Goal: Complete application form: Complete application form

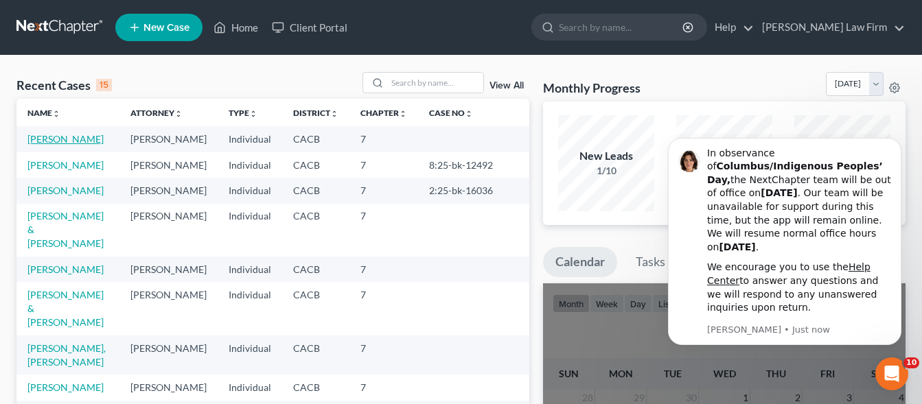
click at [50, 141] on link "[PERSON_NAME]" at bounding box center [65, 139] width 76 height 12
click at [51, 141] on link "[PERSON_NAME]" at bounding box center [65, 139] width 76 height 12
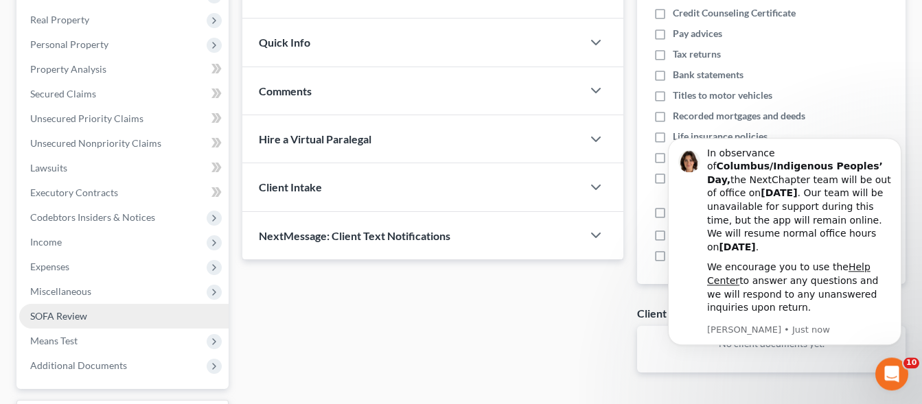
scroll to position [210, 0]
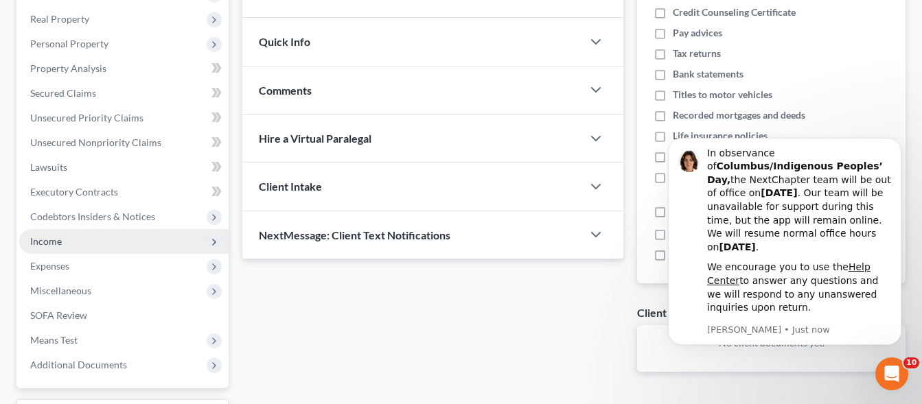
click at [60, 246] on span "Income" at bounding box center [46, 241] width 32 height 12
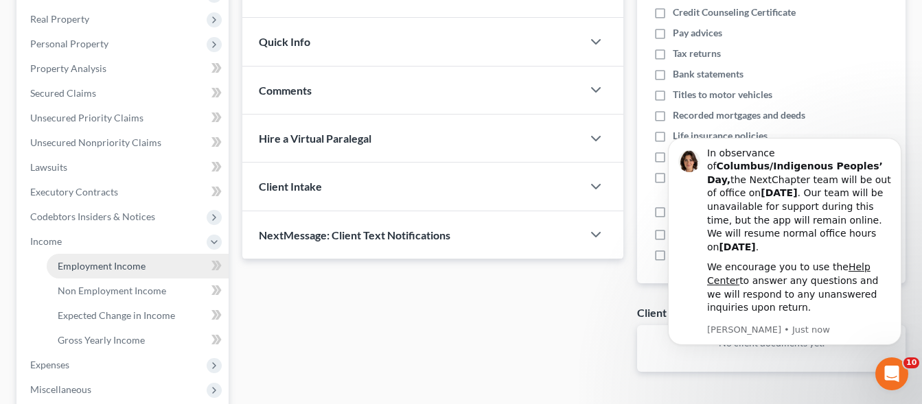
click at [108, 267] on span "Employment Income" at bounding box center [102, 266] width 88 height 12
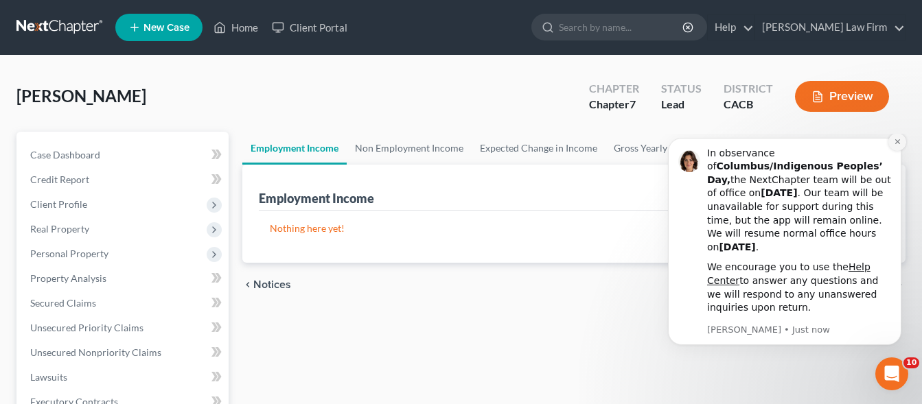
click at [897, 145] on icon "Dismiss notification" at bounding box center [897, 142] width 8 height 8
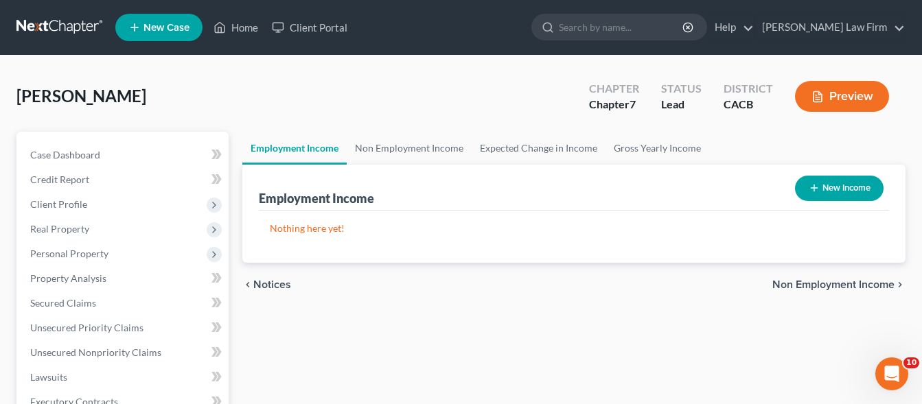
click at [840, 187] on button "New Income" at bounding box center [839, 188] width 89 height 25
select select "0"
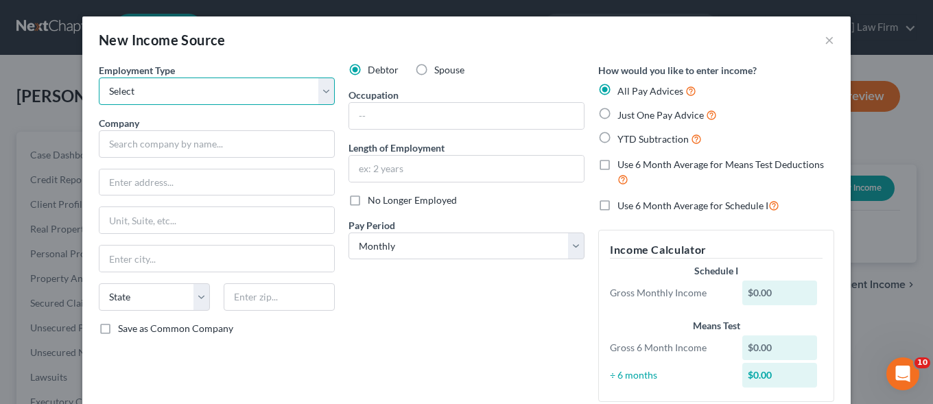
select select "1"
click option "Self Employment" at bounding box center [0, 0] width 0 height 0
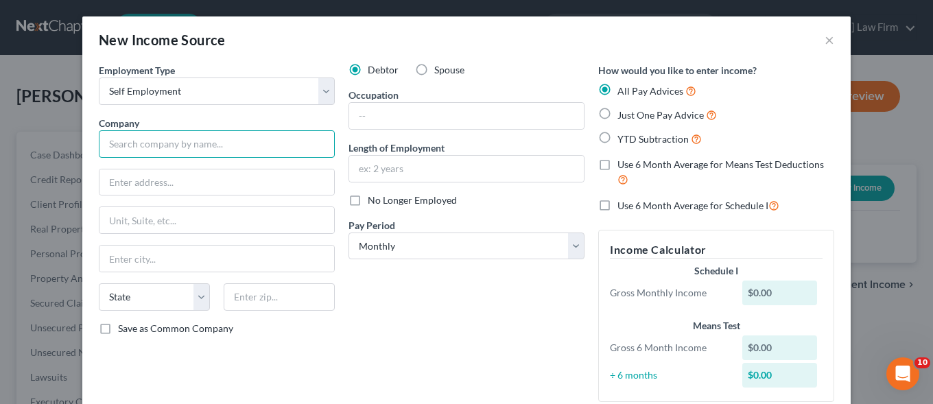
click at [163, 143] on input "text" at bounding box center [217, 143] width 236 height 27
type input "Uber Driver"
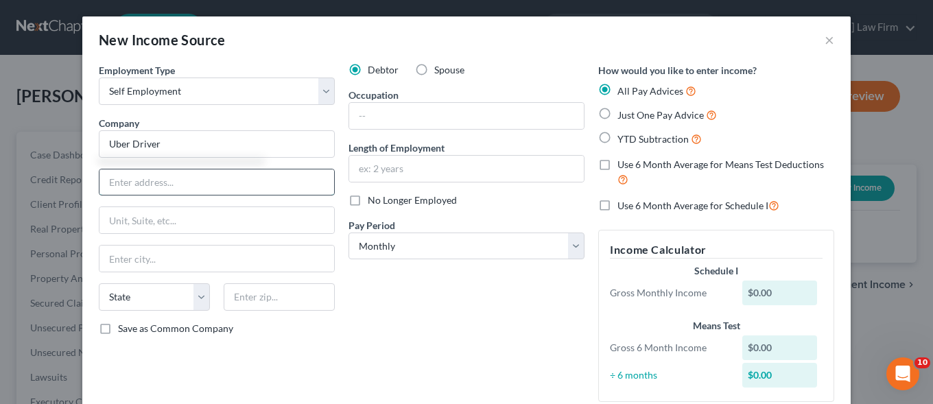
click at [128, 191] on input "text" at bounding box center [217, 182] width 235 height 26
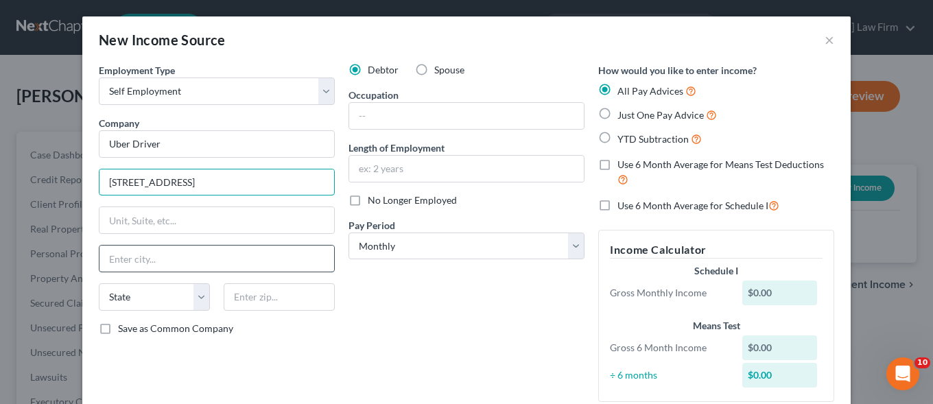
type input "[STREET_ADDRESS]"
click at [122, 267] on input "text" at bounding box center [217, 259] width 235 height 26
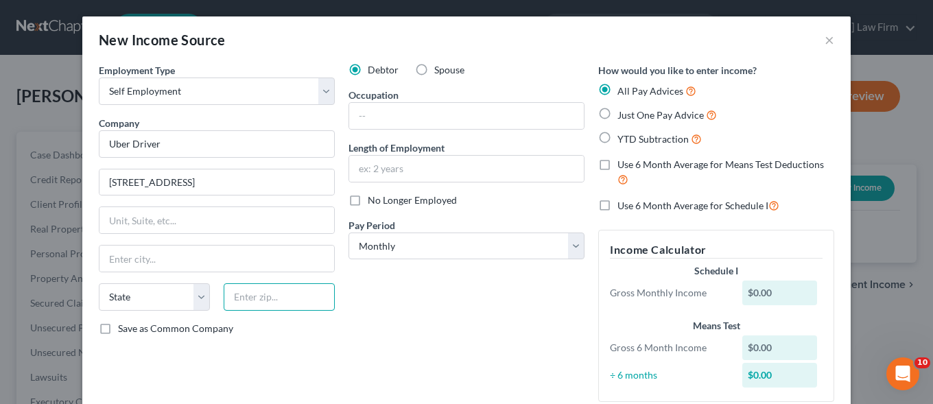
click at [264, 294] on input "text" at bounding box center [279, 296] width 111 height 27
type input "94518"
type input "[GEOGRAPHIC_DATA]"
select select "4"
click at [242, 294] on input "94518" at bounding box center [279, 296] width 111 height 27
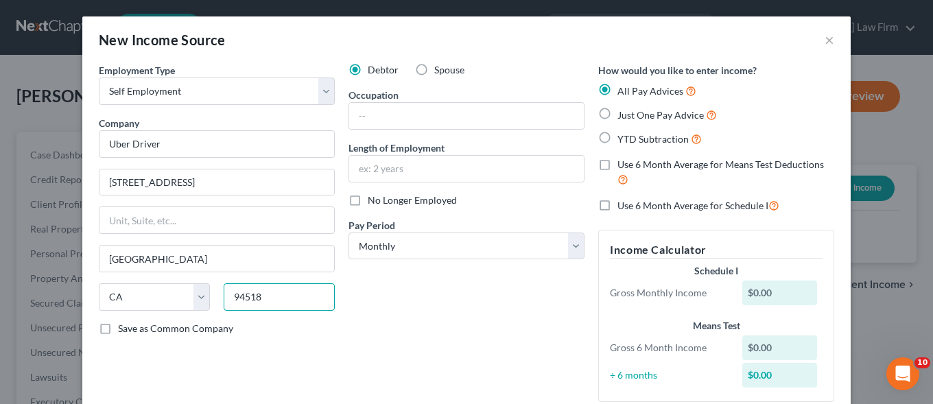
click at [250, 295] on input "94518" at bounding box center [279, 296] width 111 height 27
drag, startPoint x: 250, startPoint y: 295, endPoint x: 239, endPoint y: 298, distance: 11.3
click at [239, 298] on input "94518" at bounding box center [279, 296] width 111 height 27
type input "94158"
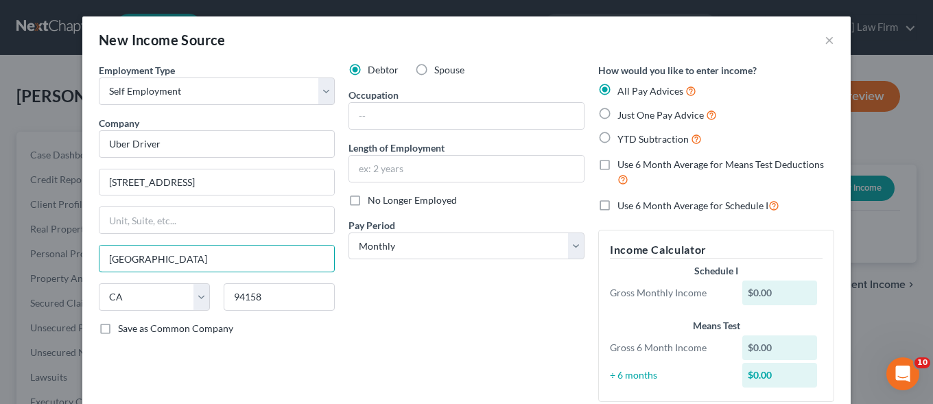
drag, startPoint x: 179, startPoint y: 259, endPoint x: 0, endPoint y: 246, distance: 179.5
click at [100, 246] on input "[GEOGRAPHIC_DATA]" at bounding box center [217, 259] width 235 height 26
type input "[GEOGRAPHIC_DATA]"
click at [394, 119] on input "text" at bounding box center [466, 116] width 235 height 26
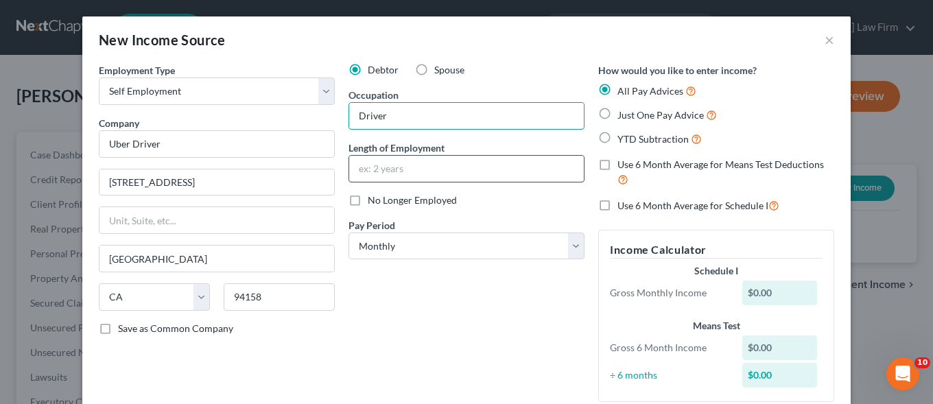
type input "Driver"
click at [397, 174] on input "text" at bounding box center [466, 169] width 235 height 26
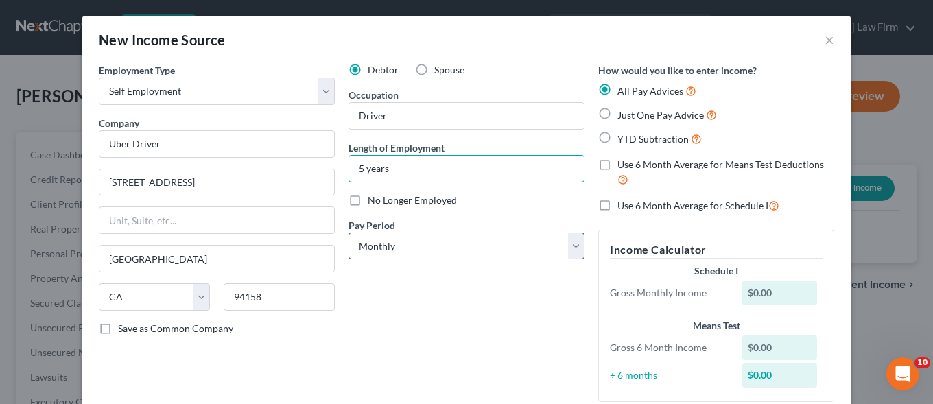
type input "5 years"
click at [349, 233] on select "Select Monthly Twice Monthly Every Other Week Weekly" at bounding box center [467, 246] width 236 height 27
select select "3"
click option "Weekly" at bounding box center [0, 0] width 0 height 0
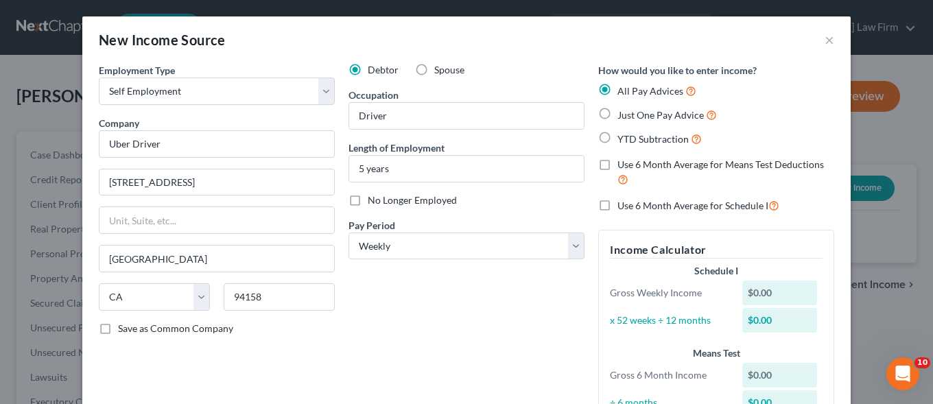
click at [618, 115] on label "Just One Pay Advice" at bounding box center [668, 115] width 100 height 16
click at [623, 115] on input "Just One Pay Advice" at bounding box center [627, 111] width 9 height 9
radio input "true"
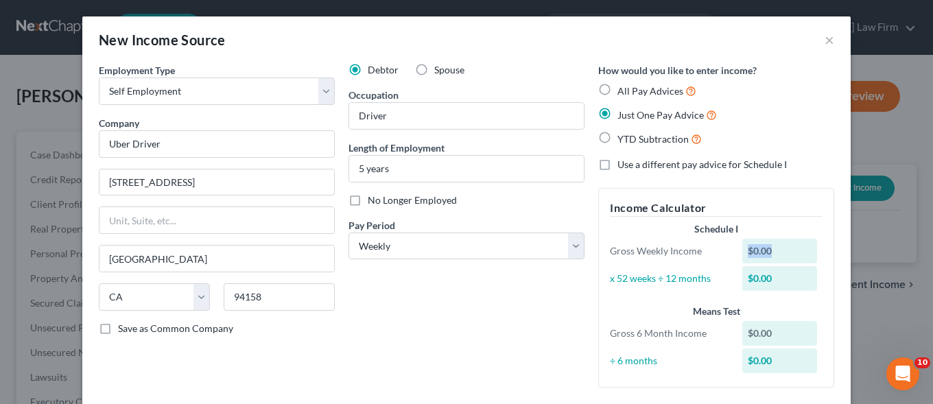
drag, startPoint x: 780, startPoint y: 252, endPoint x: 743, endPoint y: 256, distance: 36.6
click at [743, 256] on div "$0.00" at bounding box center [779, 251] width 75 height 25
click at [669, 247] on div "Gross Weekly Income" at bounding box center [669, 251] width 132 height 14
drag, startPoint x: 728, startPoint y: 250, endPoint x: 740, endPoint y: 250, distance: 11.7
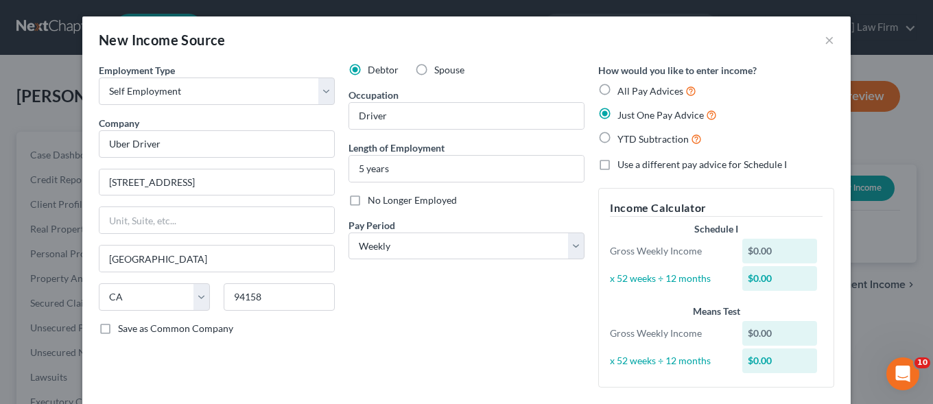
click at [740, 250] on div "Gross Weekly Income $0.00" at bounding box center [716, 251] width 226 height 25
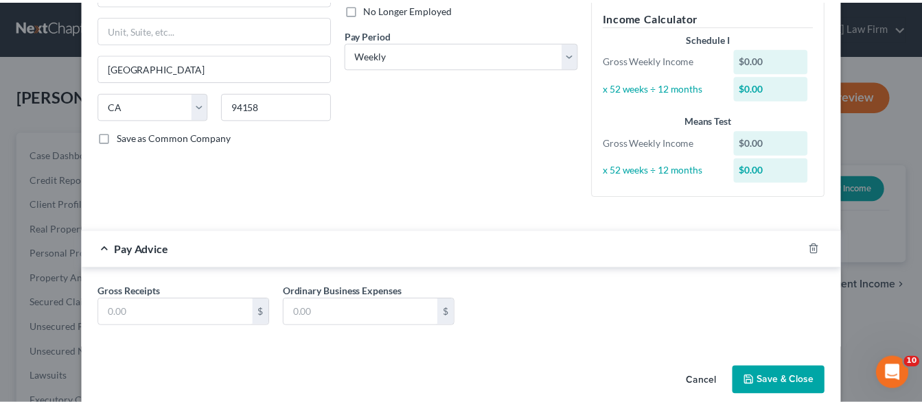
scroll to position [210, 0]
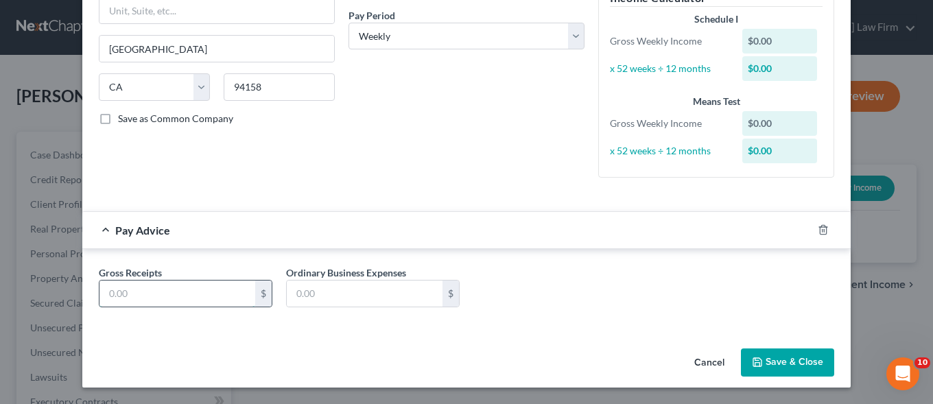
click at [147, 292] on input "text" at bounding box center [178, 294] width 156 height 26
type input "700.00"
click at [776, 362] on button "Save & Close" at bounding box center [787, 363] width 93 height 29
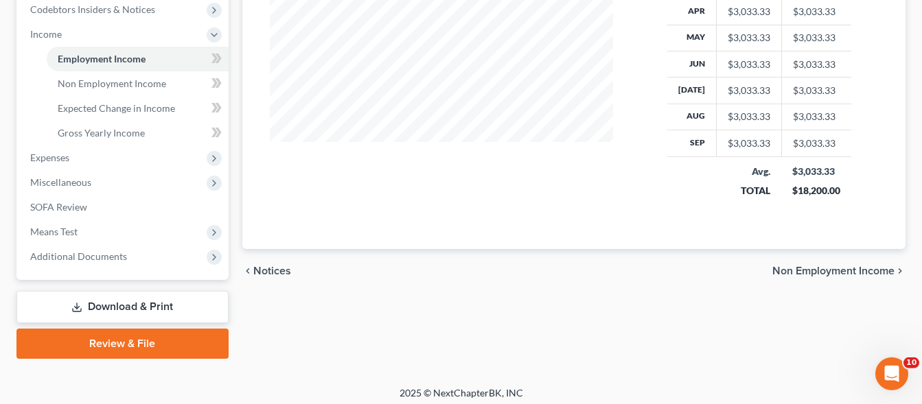
scroll to position [423, 0]
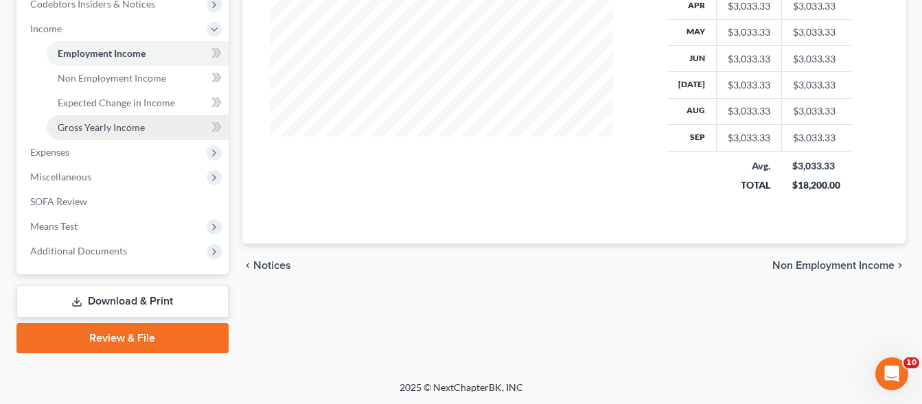
click at [132, 130] on span "Gross Yearly Income" at bounding box center [101, 127] width 87 height 12
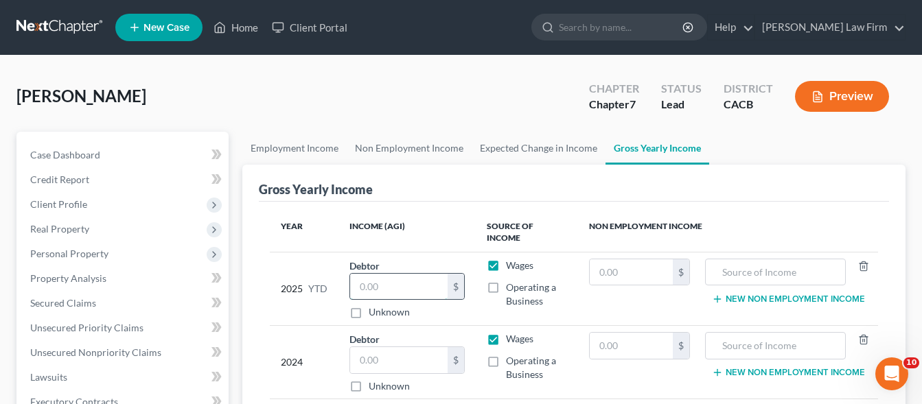
click at [402, 285] on input "text" at bounding box center [398, 287] width 97 height 26
type input "30,000"
click at [397, 362] on input "text" at bounding box center [398, 360] width 97 height 26
type input "46,015"
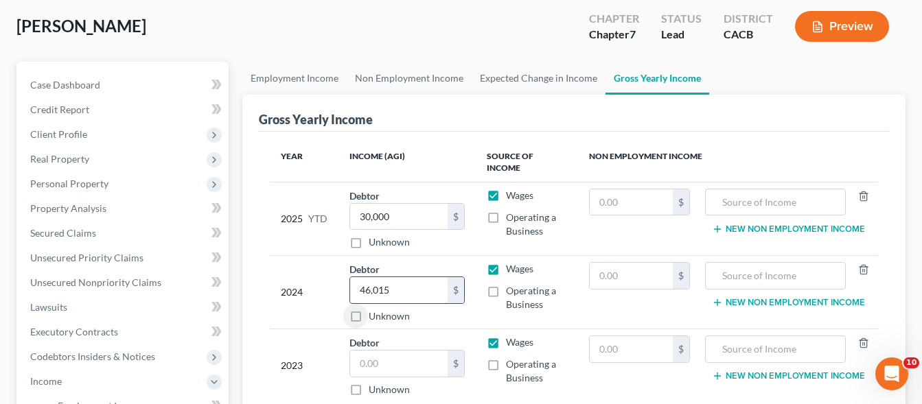
scroll to position [140, 0]
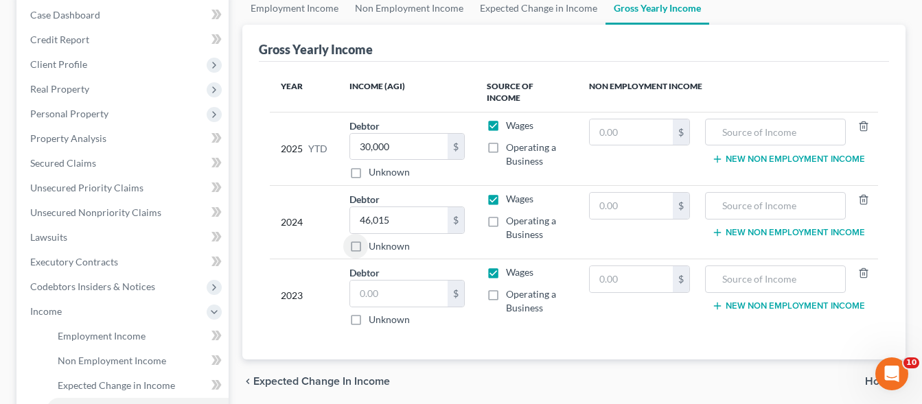
click at [506, 151] on label "Operating a Business" at bounding box center [537, 154] width 62 height 27
click at [511, 150] on input "Operating a Business" at bounding box center [515, 145] width 9 height 9
checkbox input "true"
click at [506, 225] on label "Operating a Business" at bounding box center [537, 227] width 62 height 27
click at [511, 223] on input "Operating a Business" at bounding box center [515, 218] width 9 height 9
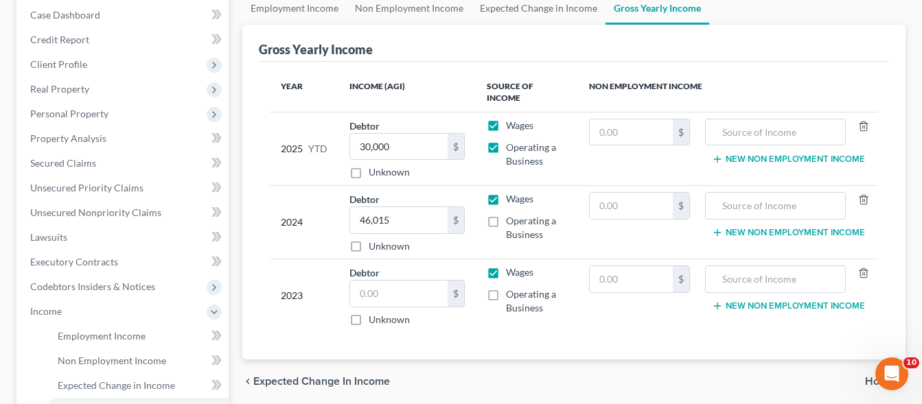
checkbox input "true"
click at [506, 126] on label "Wages" at bounding box center [519, 126] width 27 height 14
click at [511, 126] on input "Wages" at bounding box center [515, 123] width 9 height 9
checkbox input "false"
click at [506, 197] on label "Wages" at bounding box center [519, 199] width 27 height 14
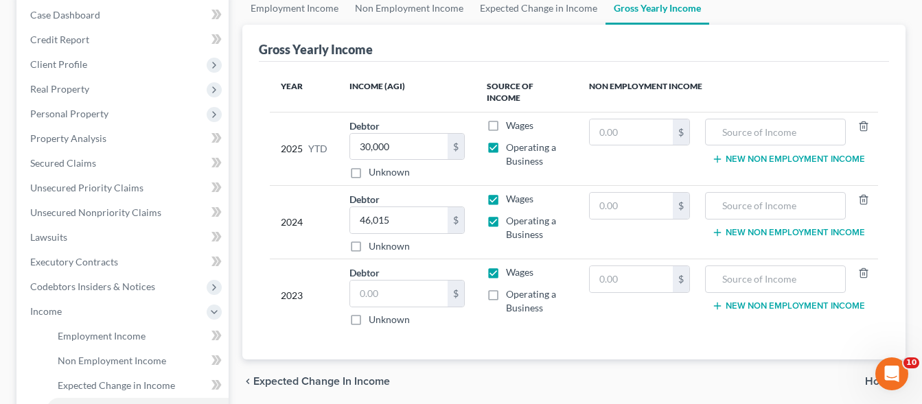
click at [511, 197] on input "Wages" at bounding box center [515, 196] width 9 height 9
checkbox input "false"
click at [506, 295] on label "Operating a Business" at bounding box center [537, 301] width 62 height 27
click at [511, 295] on input "Operating a Business" at bounding box center [515, 292] width 9 height 9
checkbox input "true"
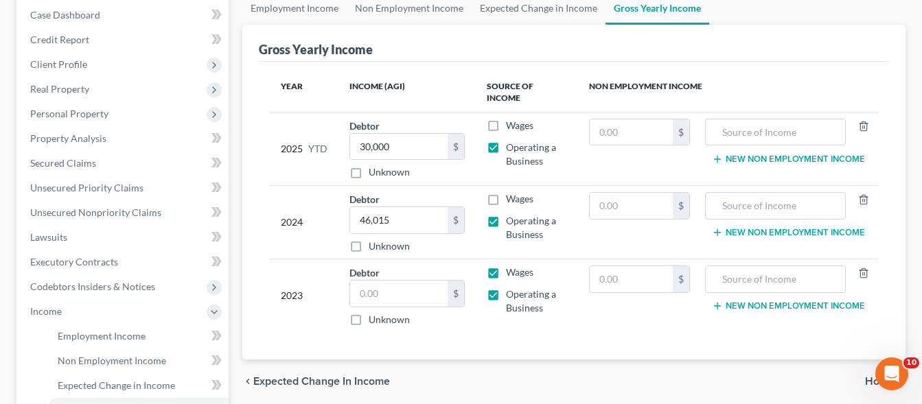
click at [506, 272] on label "Wages" at bounding box center [519, 273] width 27 height 14
click at [511, 272] on input "Wages" at bounding box center [515, 270] width 9 height 9
checkbox input "false"
click at [408, 290] on input "text" at bounding box center [398, 294] width 97 height 26
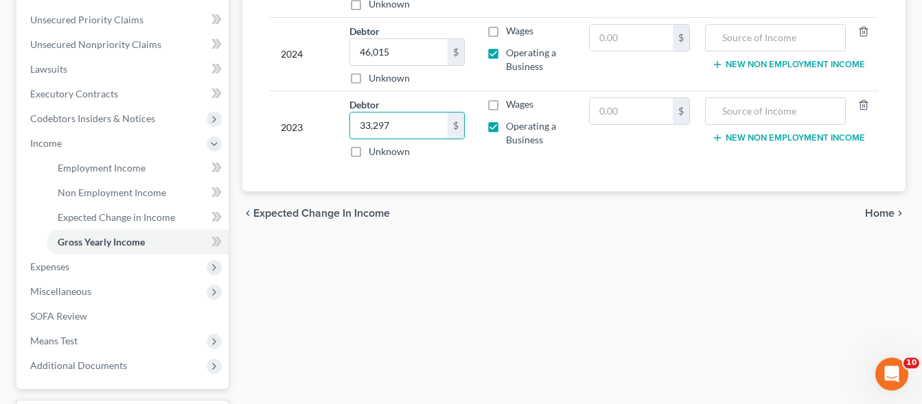
scroll to position [280, 0]
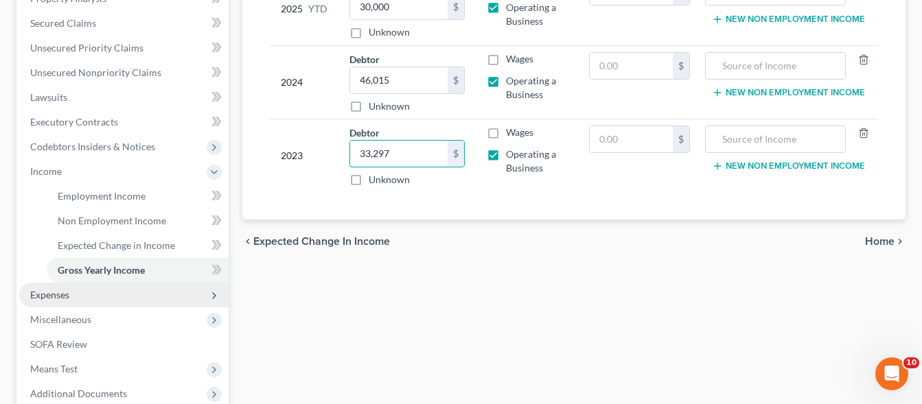
type input "33,297"
click at [56, 291] on span "Expenses" at bounding box center [49, 295] width 39 height 12
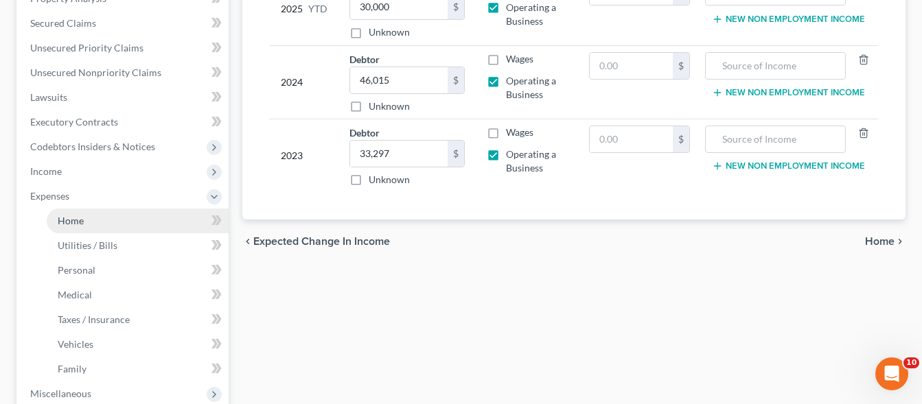
click at [84, 218] on link "Home" at bounding box center [138, 221] width 182 height 25
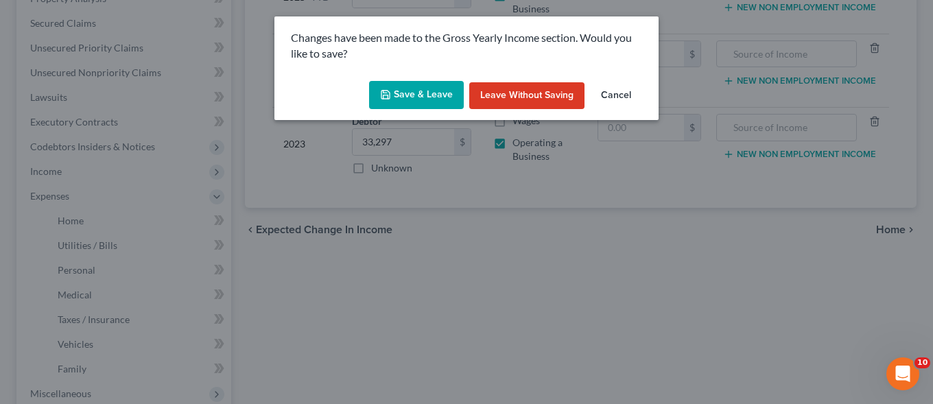
click at [391, 93] on icon "button" at bounding box center [385, 94] width 11 height 11
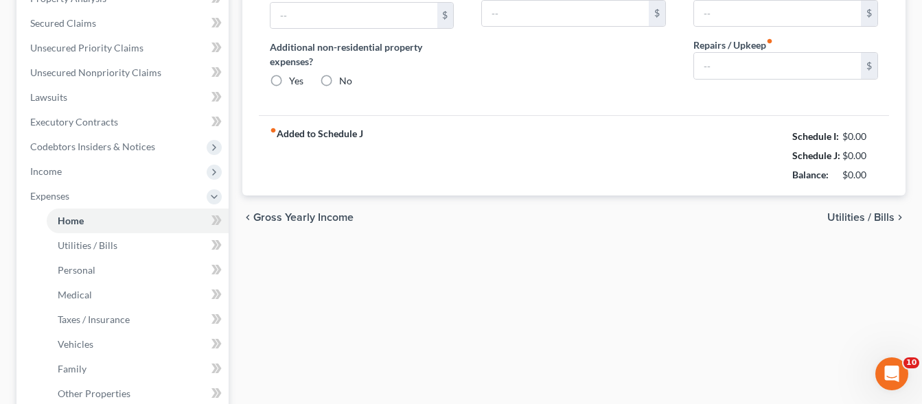
type input "0.00"
radio input "true"
type input "0.00"
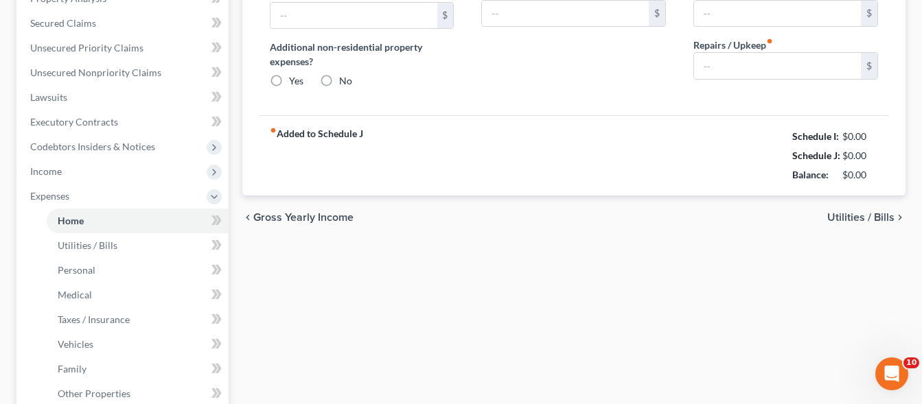
type input "0.00"
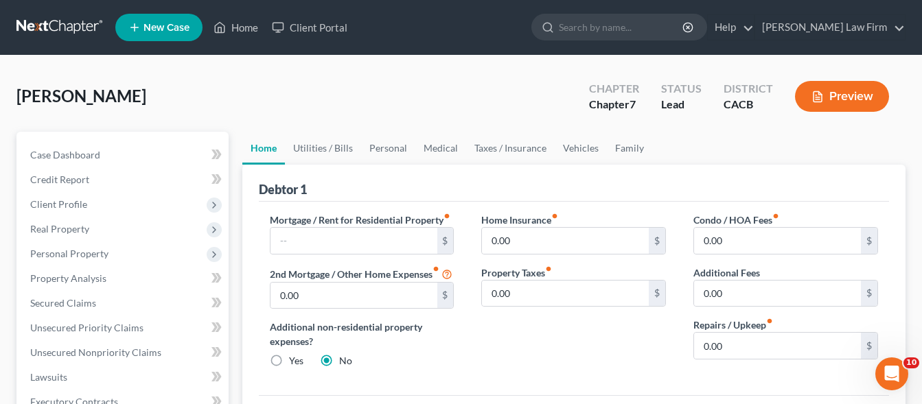
scroll to position [70, 0]
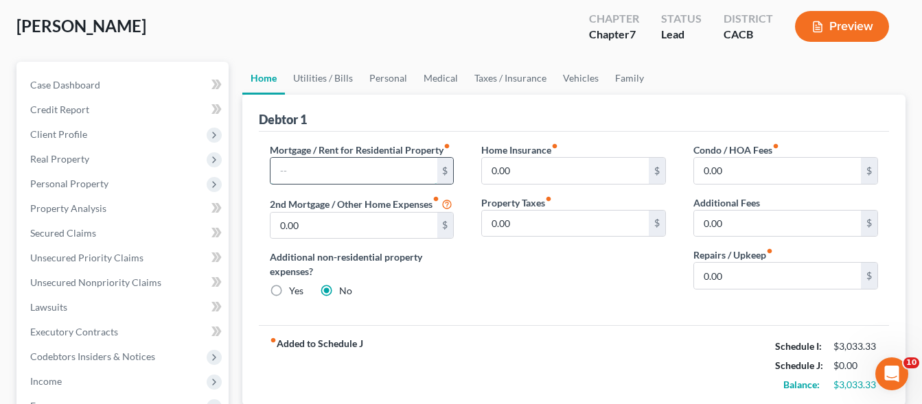
click at [278, 169] on input "text" at bounding box center [353, 171] width 167 height 26
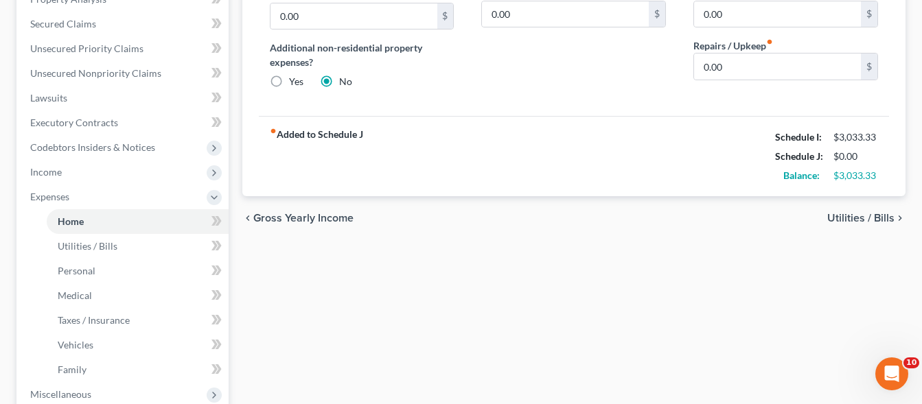
scroll to position [280, 0]
click at [878, 223] on span "Utilities / Bills" at bounding box center [860, 217] width 67 height 11
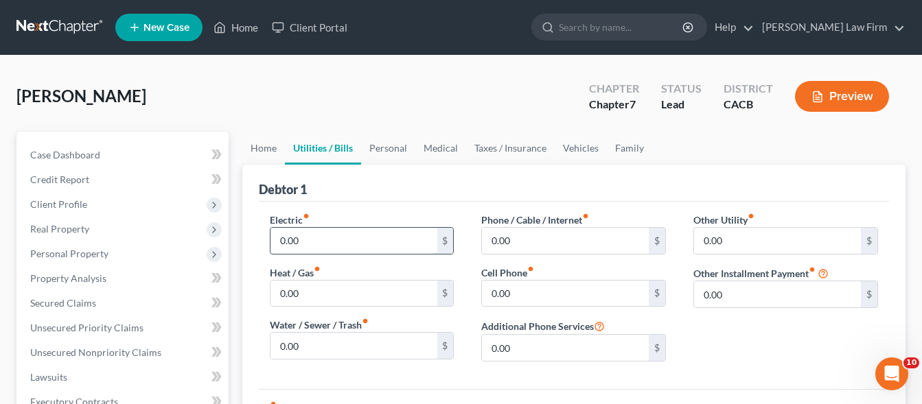
click at [323, 237] on input "0.00" at bounding box center [353, 241] width 167 height 26
type input "100"
click at [315, 301] on input "0.00" at bounding box center [353, 294] width 167 height 26
type input "70.00"
click at [297, 239] on input "100" at bounding box center [353, 241] width 167 height 26
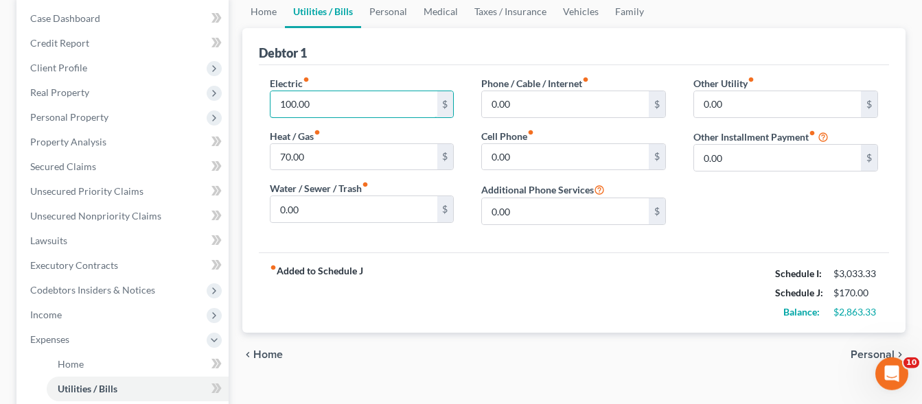
scroll to position [140, 0]
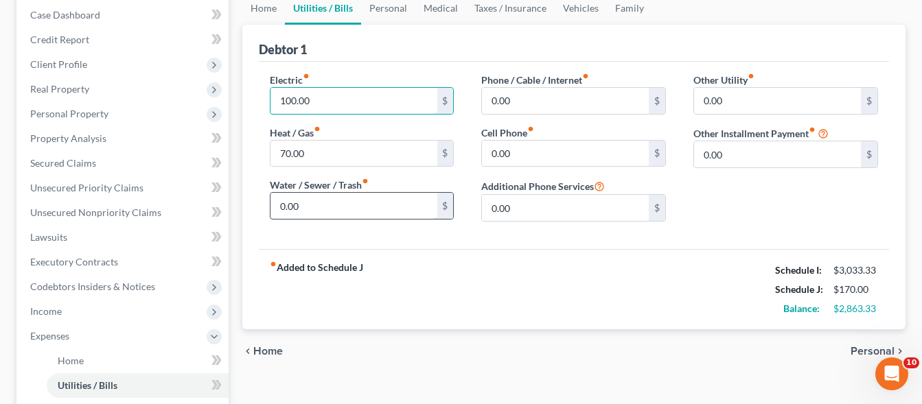
type input "100.00"
click at [310, 202] on input "0.00" at bounding box center [353, 206] width 167 height 26
type input "100.00"
click at [527, 154] on input "0.00" at bounding box center [565, 154] width 167 height 26
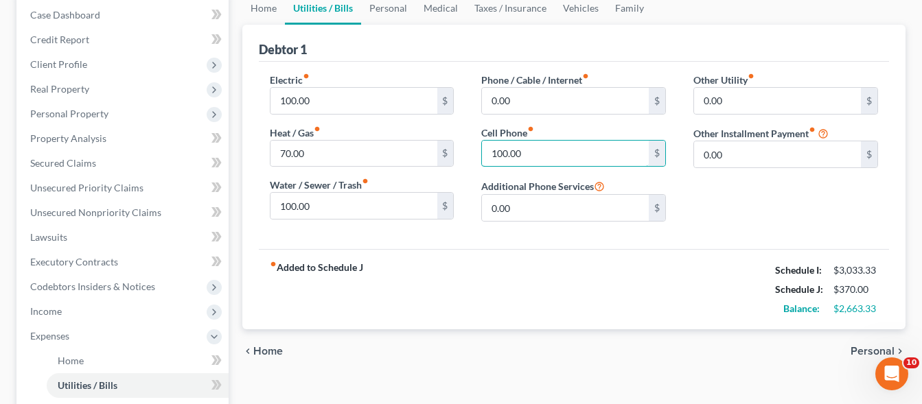
type input "100.00"
click at [867, 351] on span "Personal" at bounding box center [872, 351] width 44 height 11
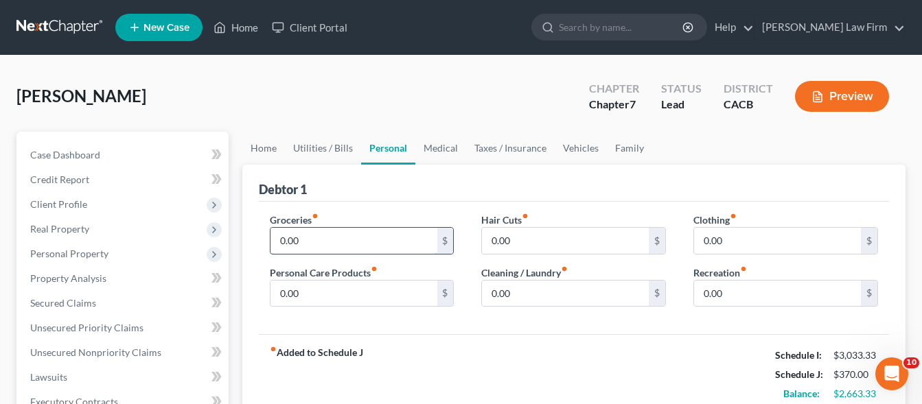
click at [343, 242] on input "0.00" at bounding box center [353, 241] width 167 height 26
type input "1,500.00"
click at [363, 291] on input "0.00" at bounding box center [353, 294] width 167 height 26
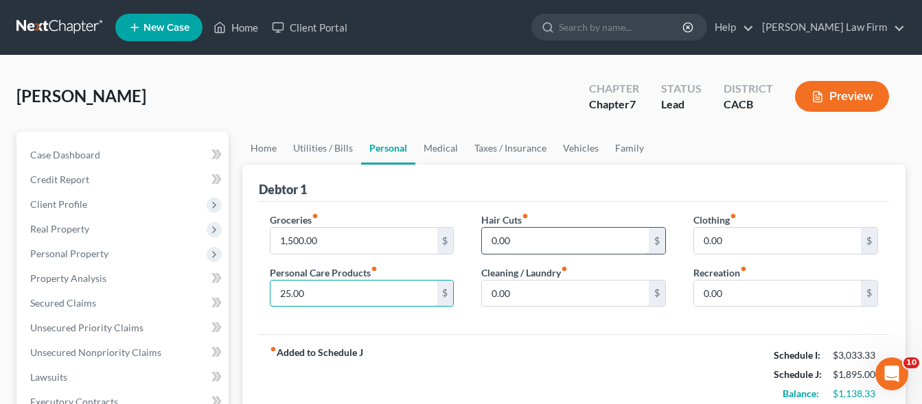
type input "25.00"
click at [522, 237] on input "0.00" at bounding box center [565, 241] width 167 height 26
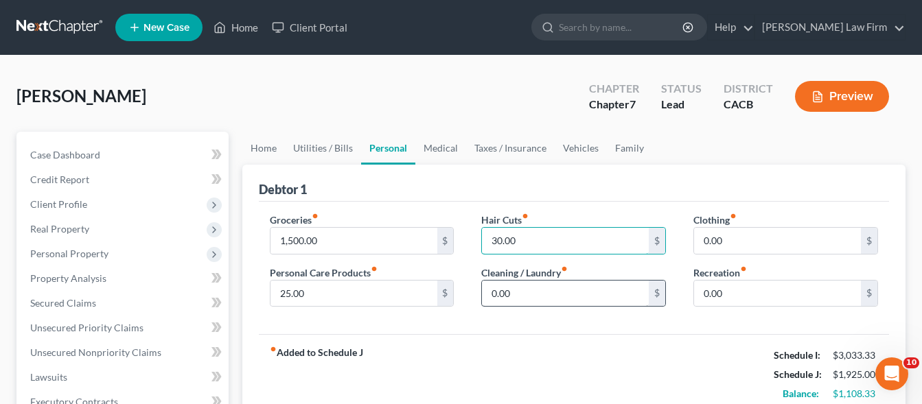
type input "30.00"
click at [534, 299] on input "0.00" at bounding box center [565, 294] width 167 height 26
drag, startPoint x: 535, startPoint y: 292, endPoint x: 467, endPoint y: 288, distance: 67.4
click at [482, 288] on input "20.00" at bounding box center [565, 294] width 167 height 26
type input "10.00"
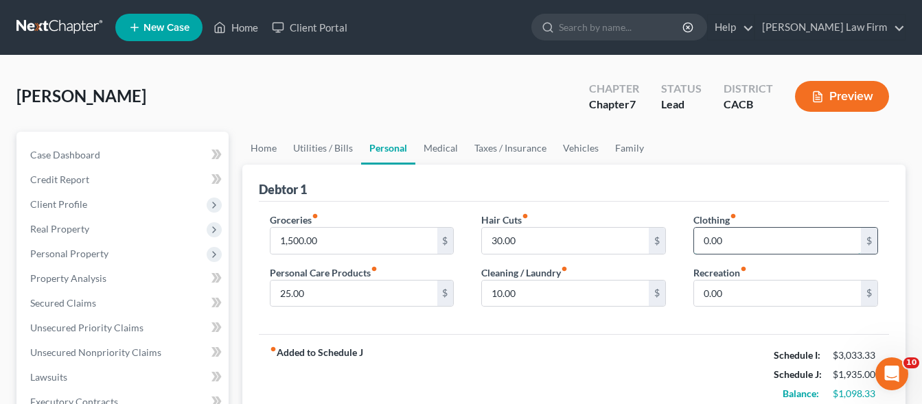
click at [724, 246] on input "0.00" at bounding box center [777, 241] width 167 height 26
type input "100.00"
click at [742, 290] on input "0.00" at bounding box center [777, 294] width 167 height 26
click at [741, 289] on input "0.00" at bounding box center [777, 294] width 167 height 26
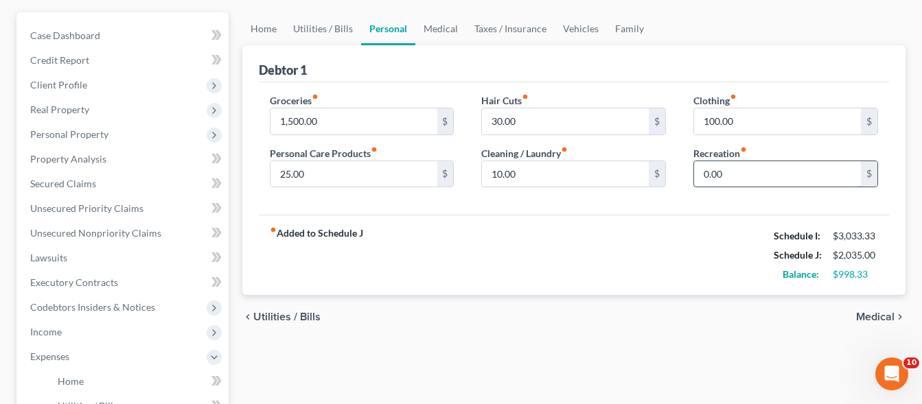
scroll to position [140, 0]
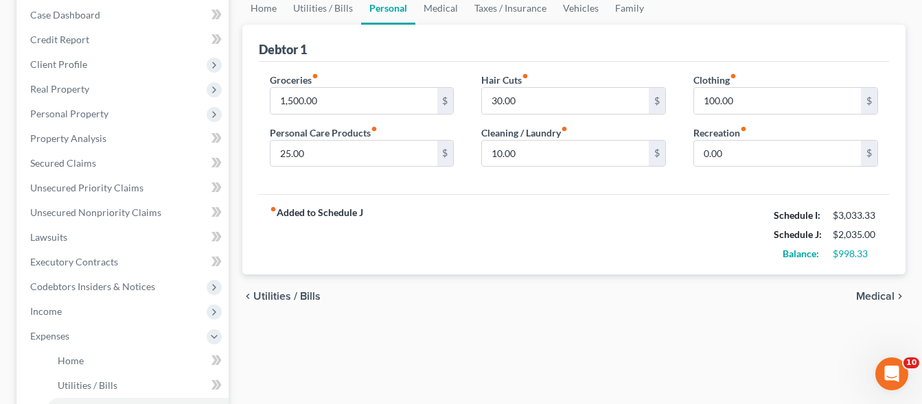
click at [885, 294] on span "Medical" at bounding box center [875, 296] width 38 height 11
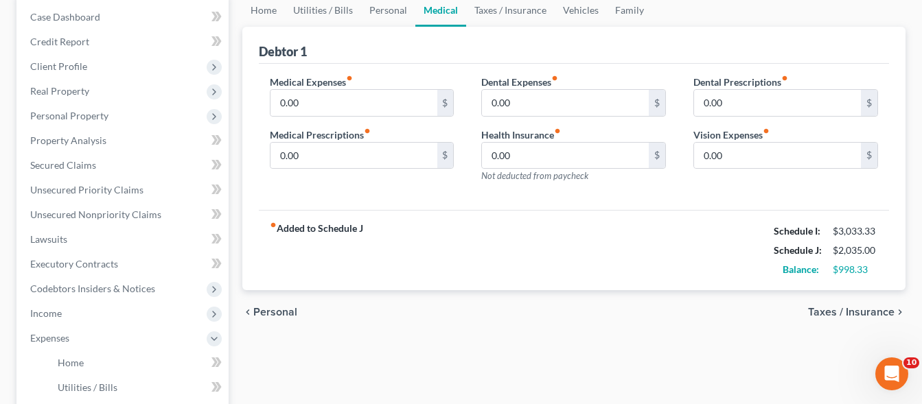
scroll to position [350, 0]
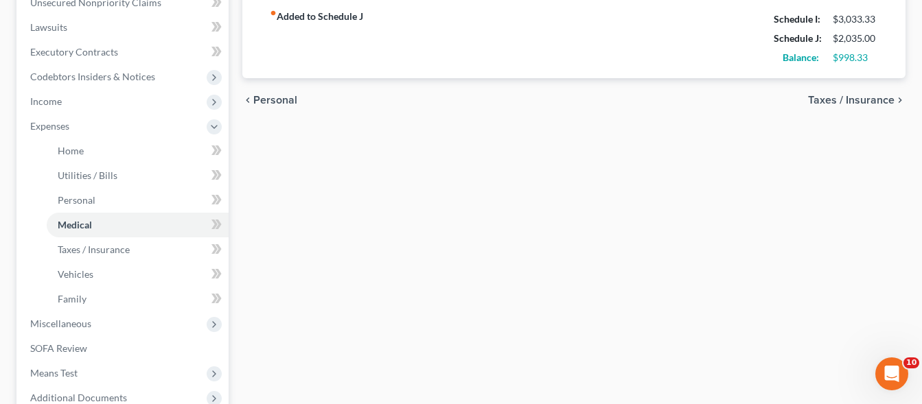
click at [850, 100] on span "Taxes / Insurance" at bounding box center [851, 100] width 86 height 11
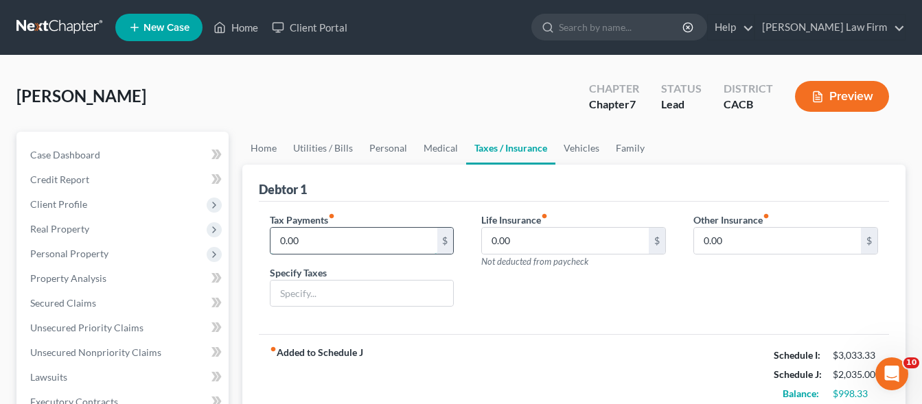
click at [322, 244] on input "0.00" at bounding box center [353, 241] width 167 height 26
type input "35.00"
click at [328, 275] on div "Specify Taxes" at bounding box center [362, 287] width 185 height 42
click at [326, 292] on input "text" at bounding box center [361, 294] width 183 height 26
type input "S"
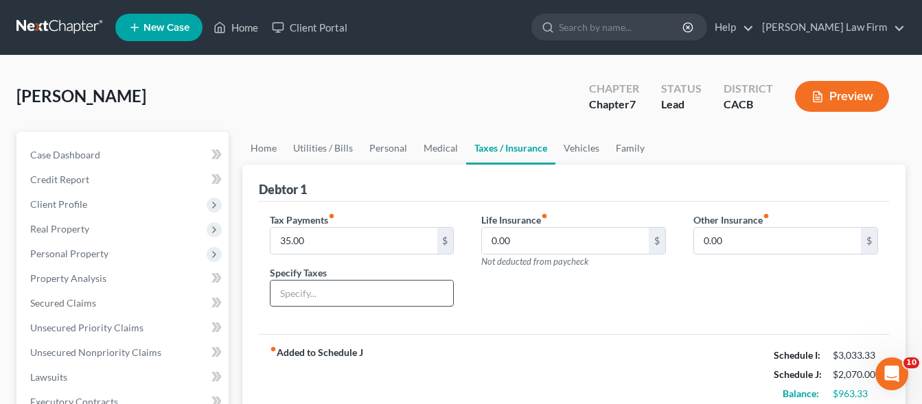
type input "S"
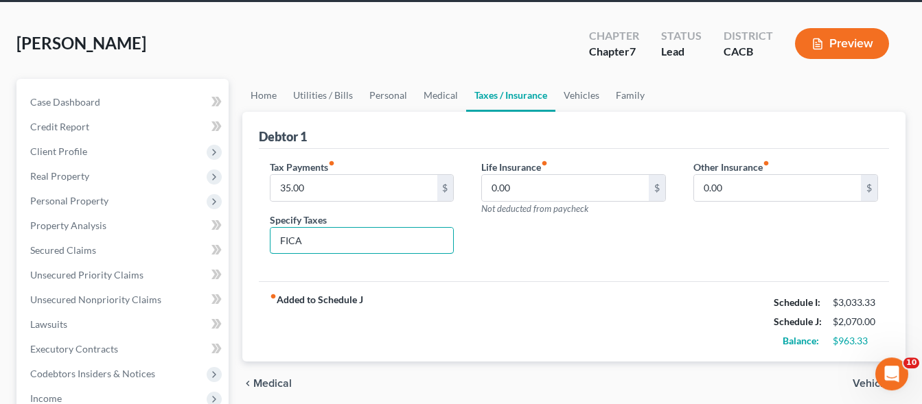
scroll to position [280, 0]
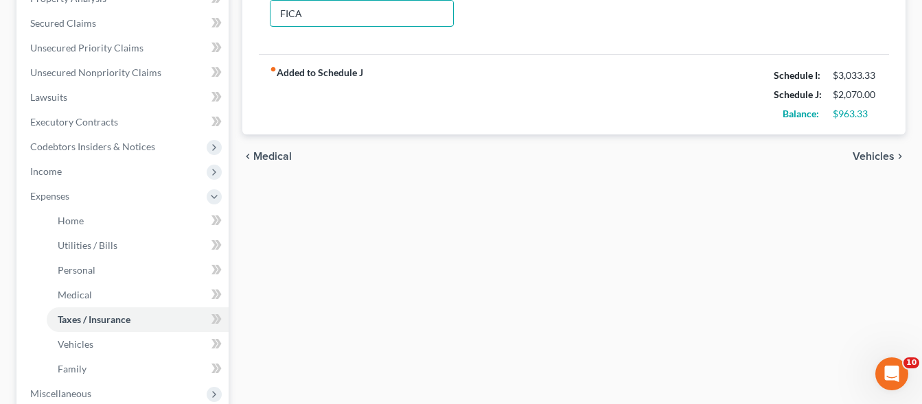
type input "FICA"
click at [859, 155] on span "Vehicles" at bounding box center [873, 156] width 42 height 11
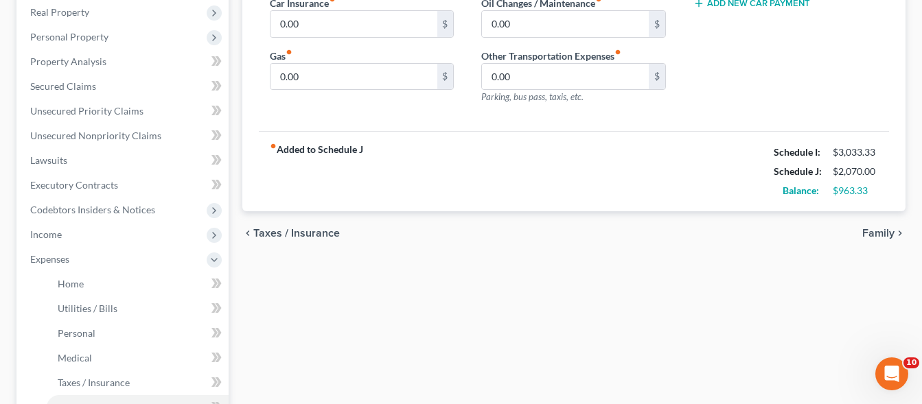
scroll to position [77, 0]
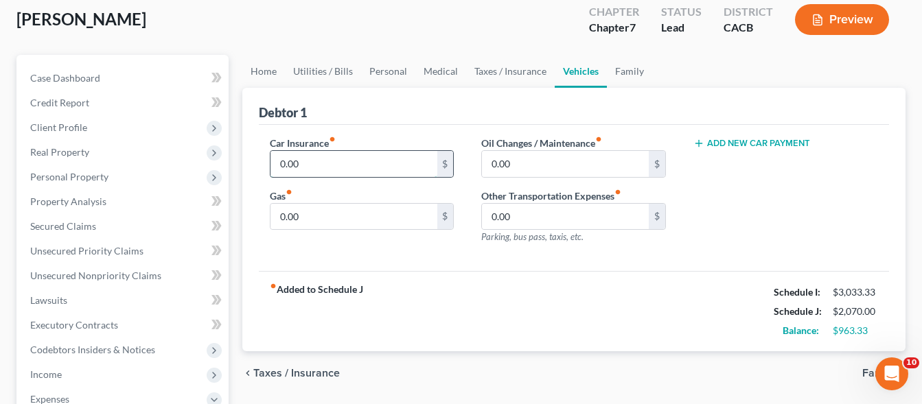
click at [406, 171] on input "0.00" at bounding box center [353, 164] width 167 height 26
type input "1"
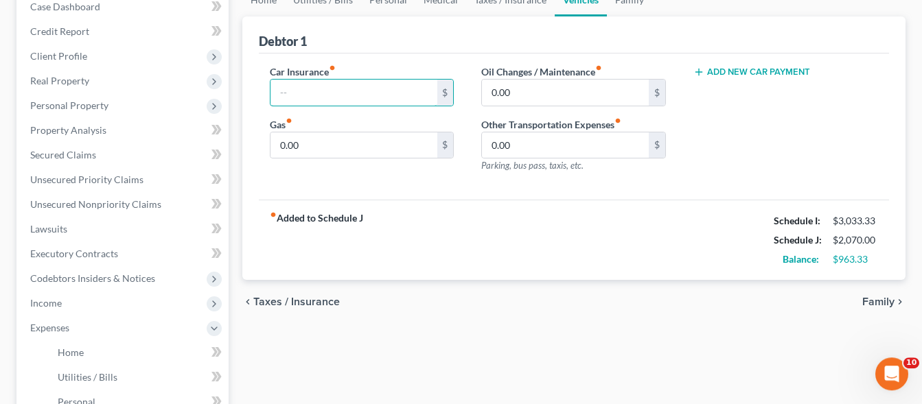
scroll to position [287, 0]
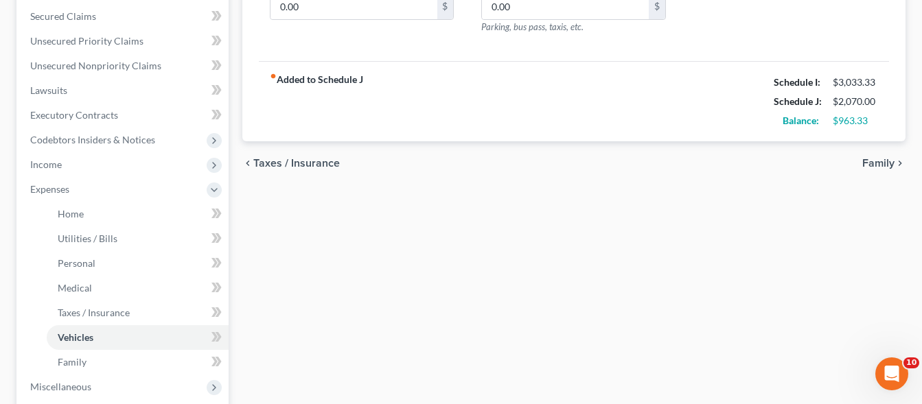
click at [885, 163] on span "Family" at bounding box center [878, 163] width 32 height 11
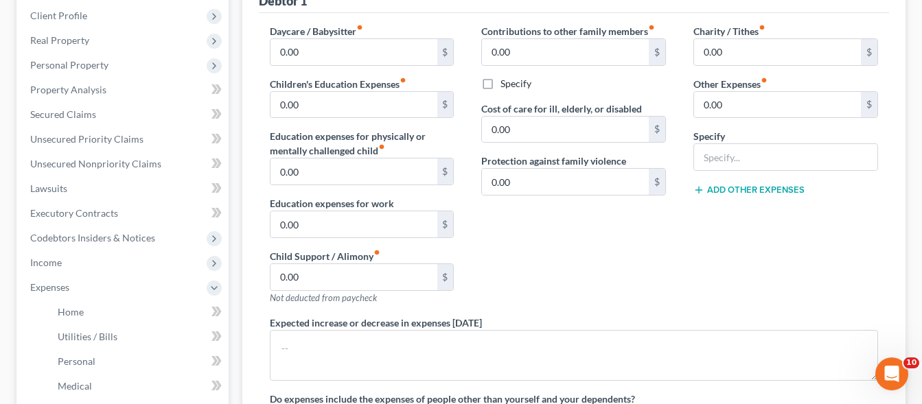
scroll to position [210, 0]
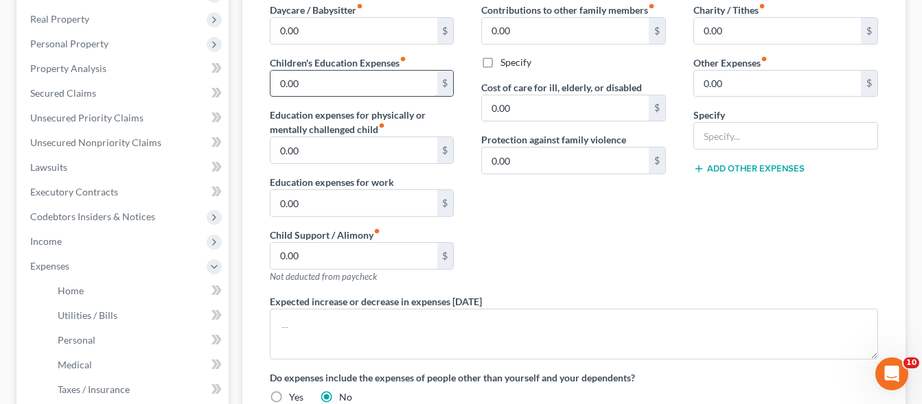
click at [356, 89] on input "0.00" at bounding box center [353, 84] width 167 height 26
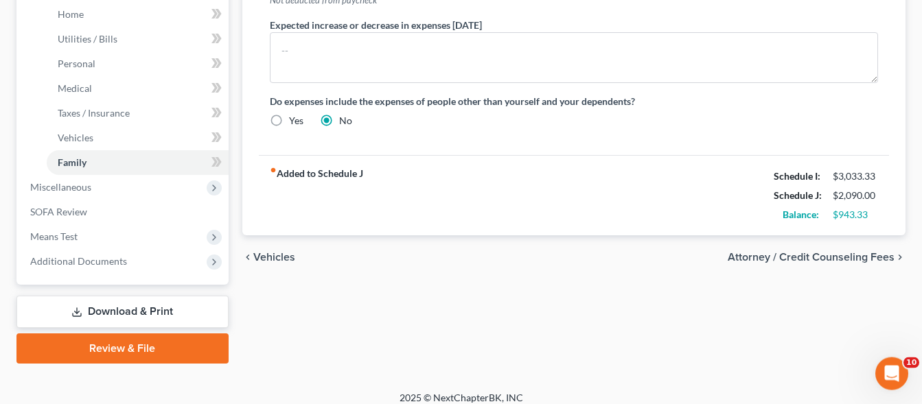
scroll to position [490, 0]
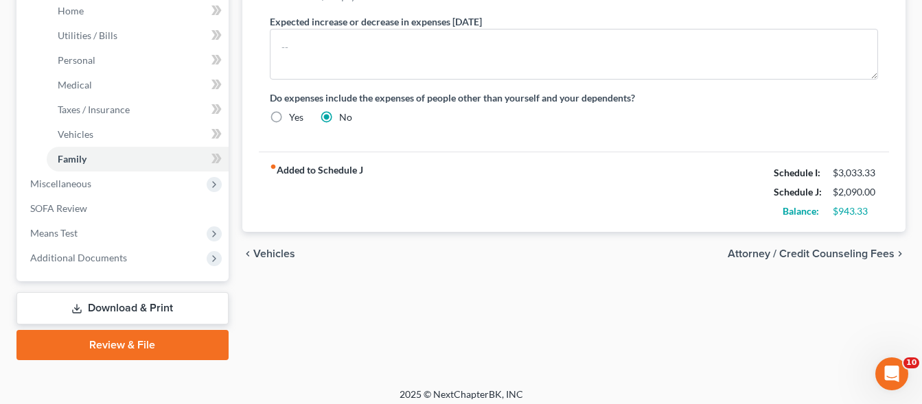
type input "20.00"
click at [820, 255] on span "Attorney / Credit Counseling Fees" at bounding box center [810, 253] width 167 height 11
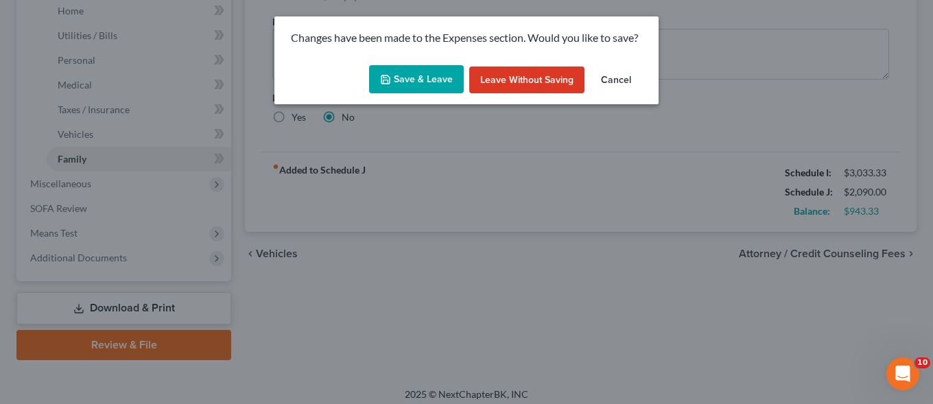
click at [411, 73] on button "Save & Leave" at bounding box center [416, 79] width 95 height 29
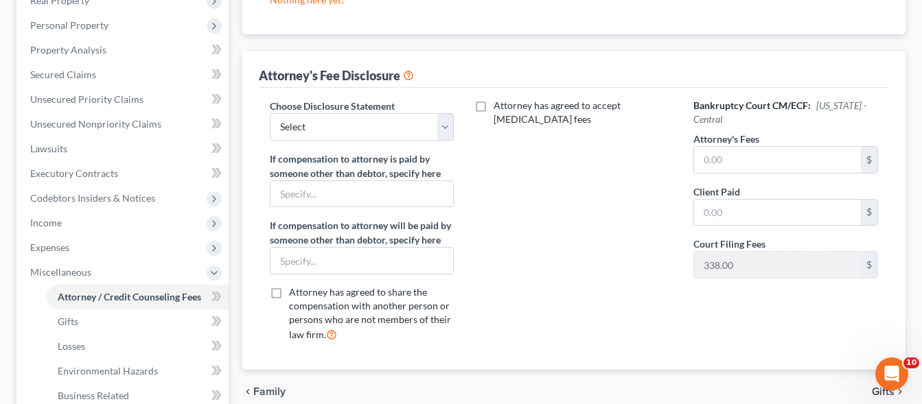
scroll to position [167, 0]
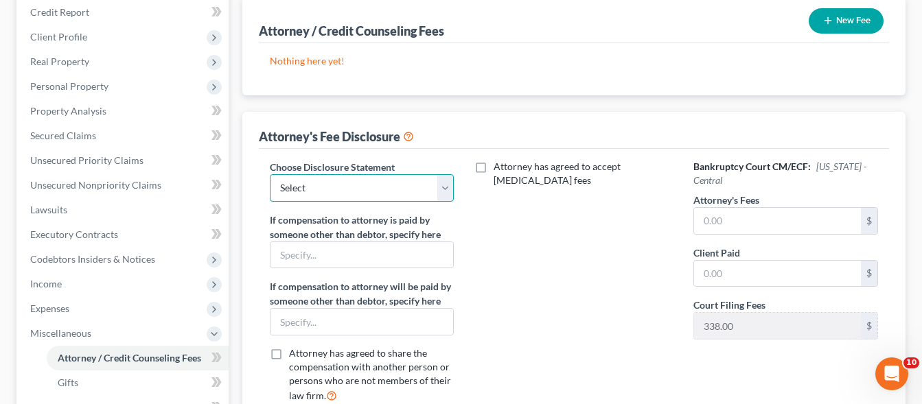
select select "0"
click option "Disclosure" at bounding box center [0, 0] width 0 height 0
click at [763, 217] on input "text" at bounding box center [777, 221] width 167 height 26
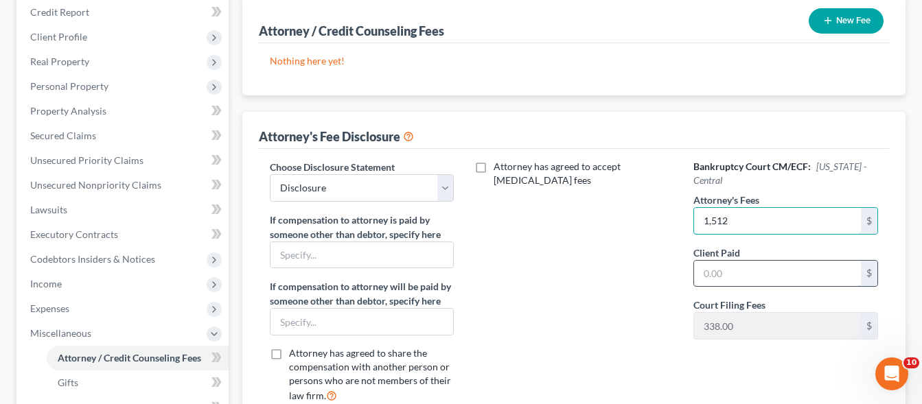
type input "1,512"
click at [716, 277] on input "text" at bounding box center [777, 274] width 167 height 26
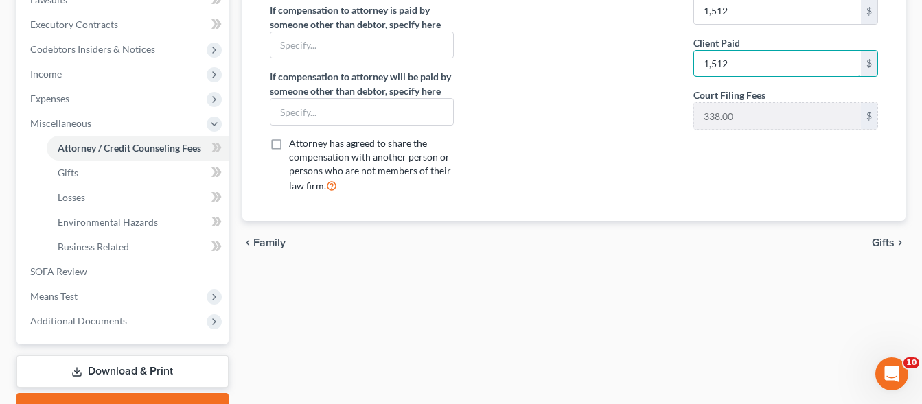
scroll to position [447, 0]
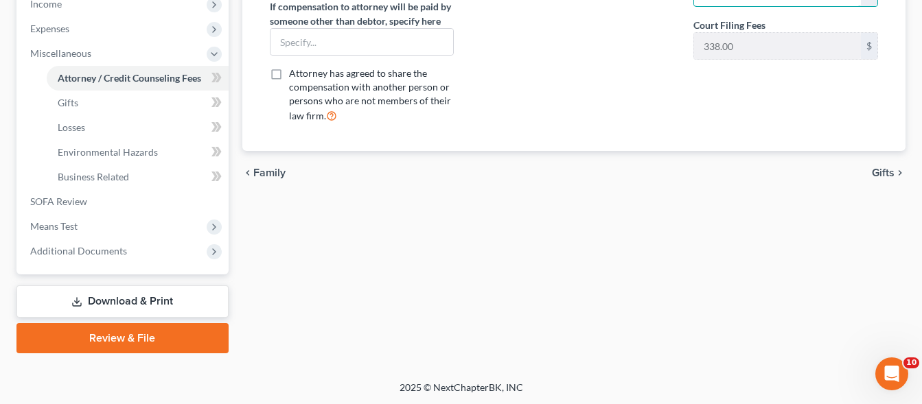
type input "1,512"
click at [880, 176] on span "Gifts" at bounding box center [882, 172] width 23 height 11
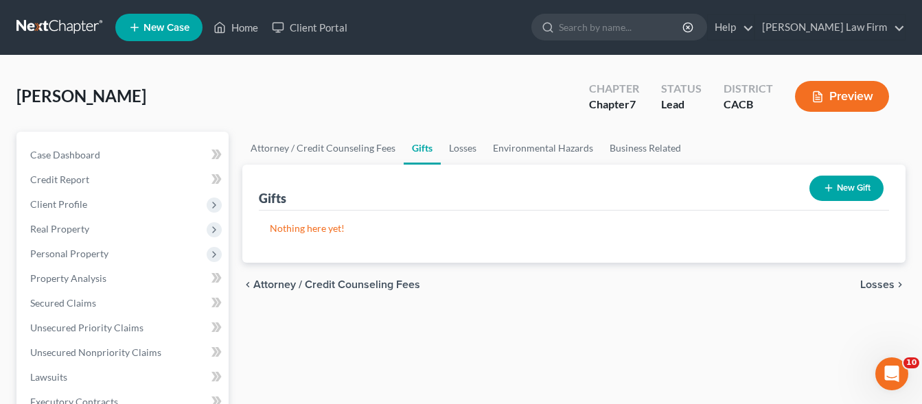
click at [881, 289] on span "Losses" at bounding box center [877, 284] width 34 height 11
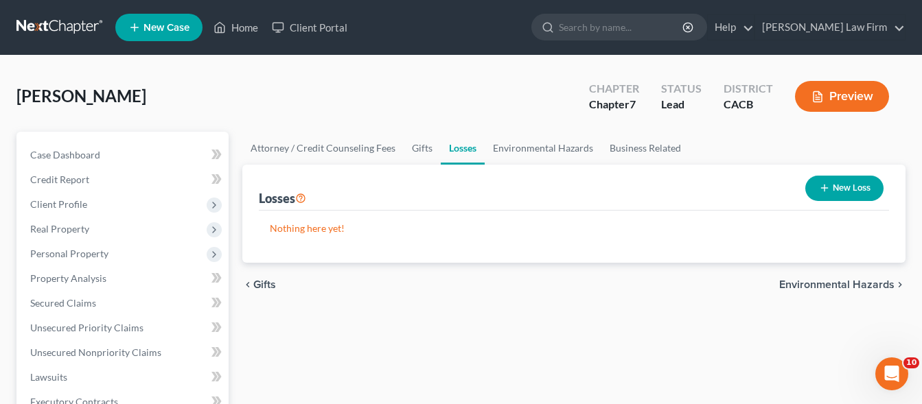
click at [826, 288] on span "Environmental Hazards" at bounding box center [836, 284] width 115 height 11
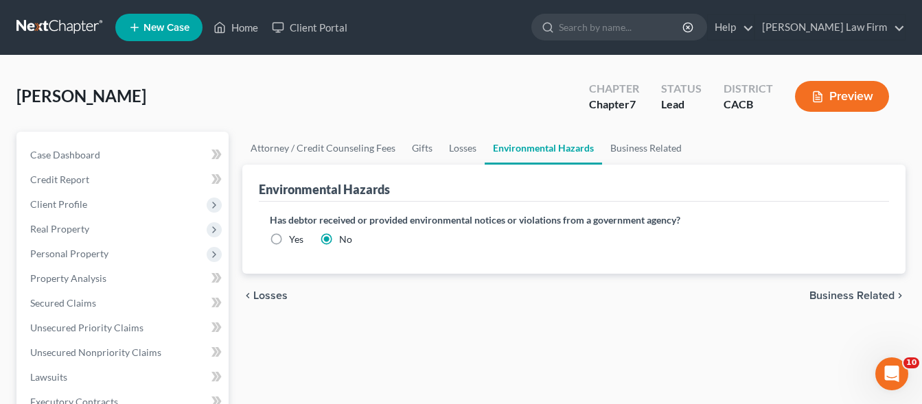
click at [832, 294] on span "Business Related" at bounding box center [851, 295] width 85 height 11
